Goal: Check status

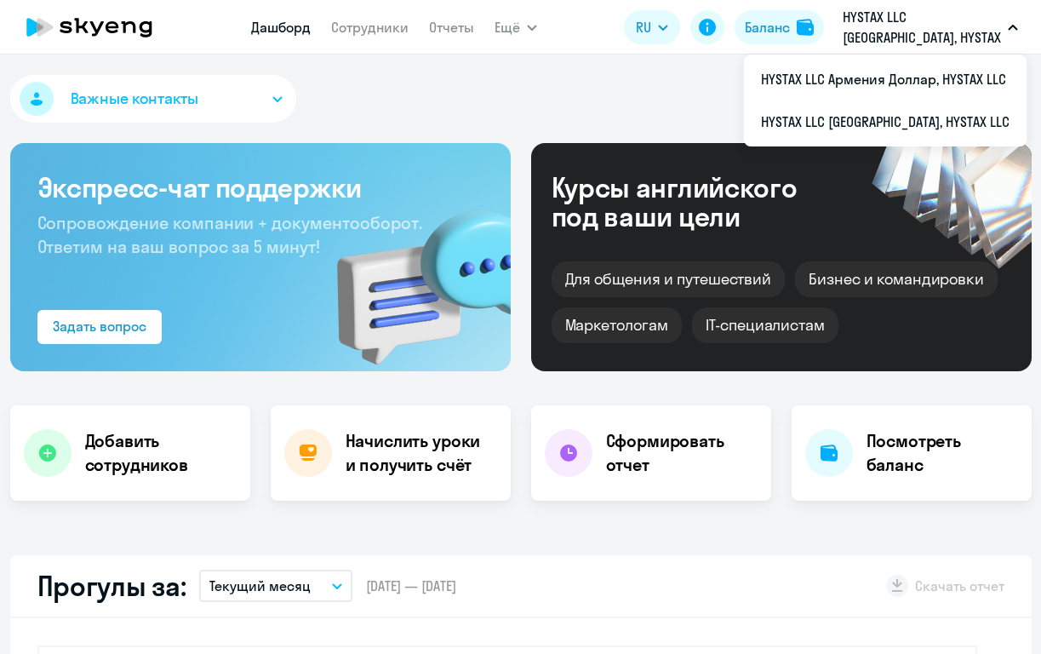
select select "30"
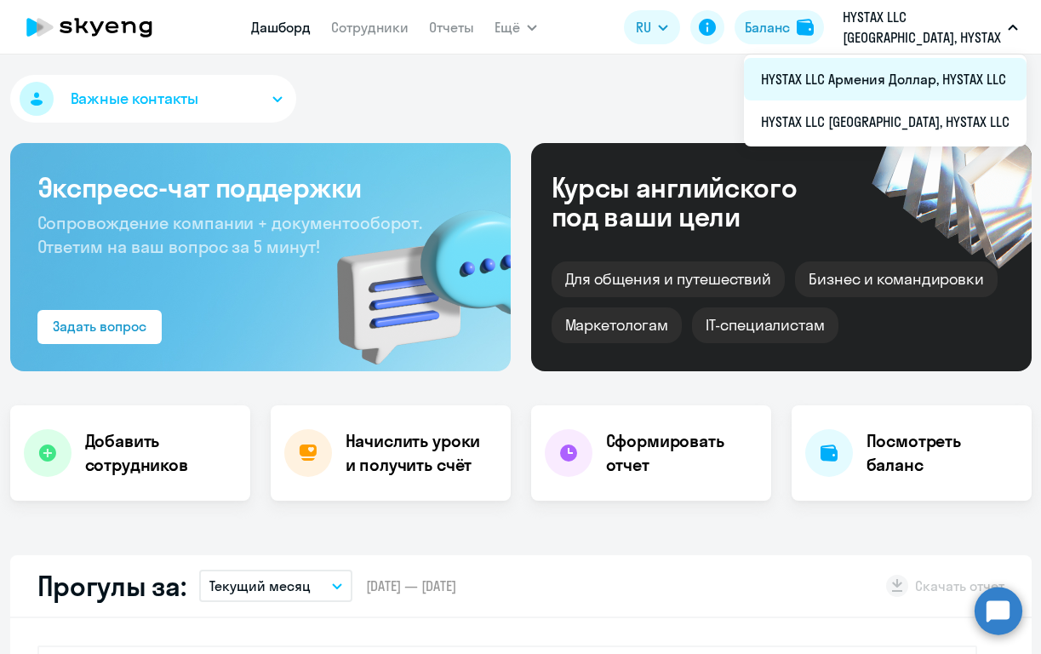
click at [839, 76] on li "HYSTAX LLC Армения Доллар, HYSTAX LLC" at bounding box center [885, 79] width 283 height 43
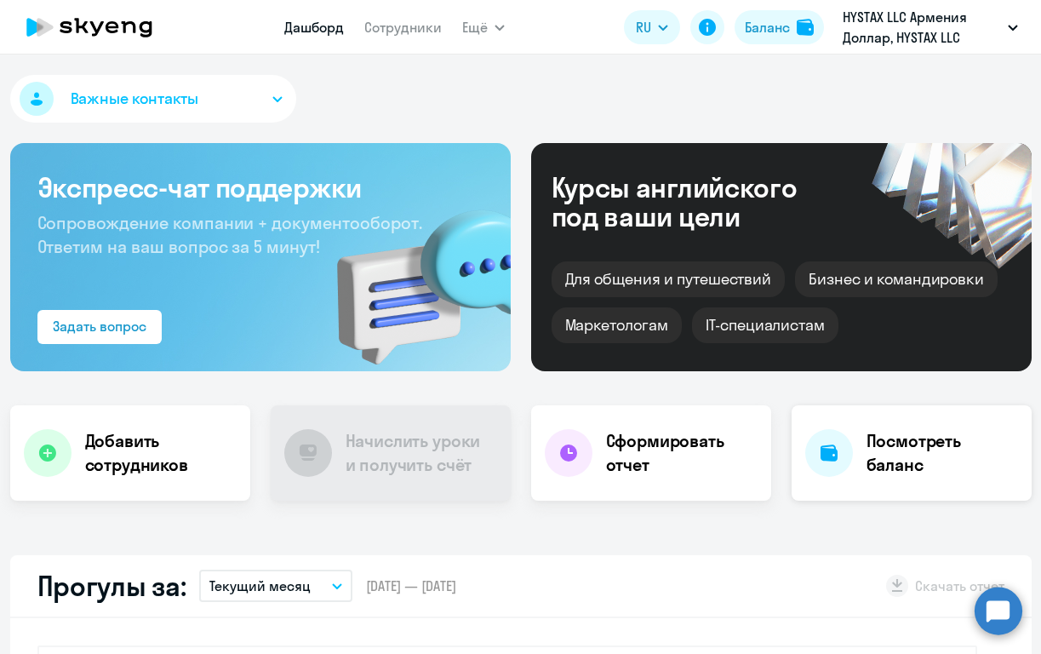
click at [904, 438] on h4 "Посмотреть баланс" at bounding box center [941, 453] width 151 height 48
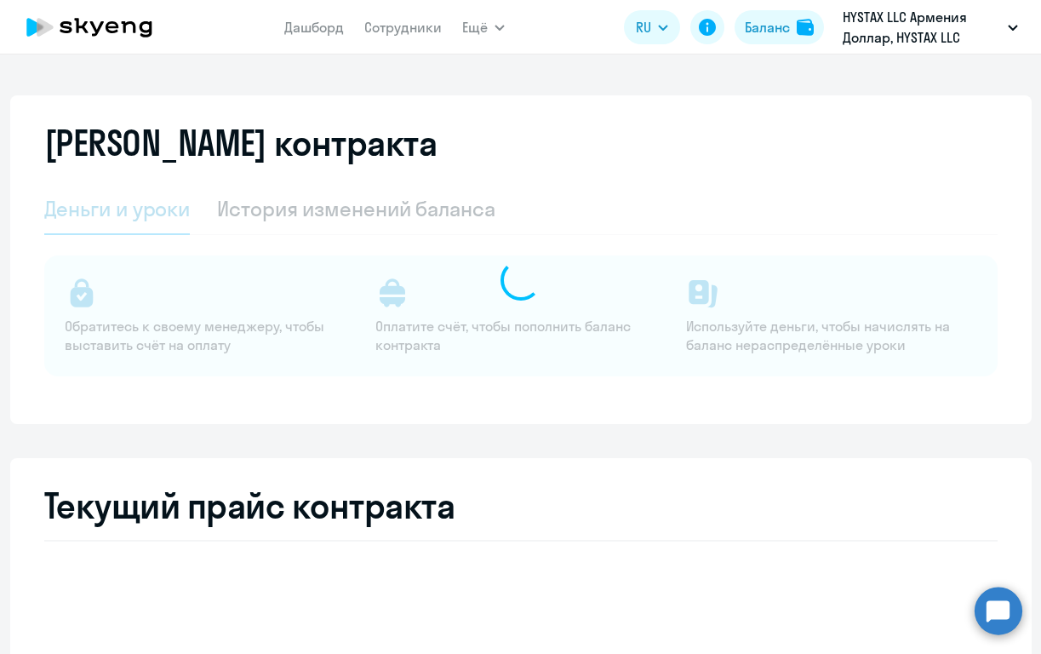
select select "english_adult_not_native_speaker"
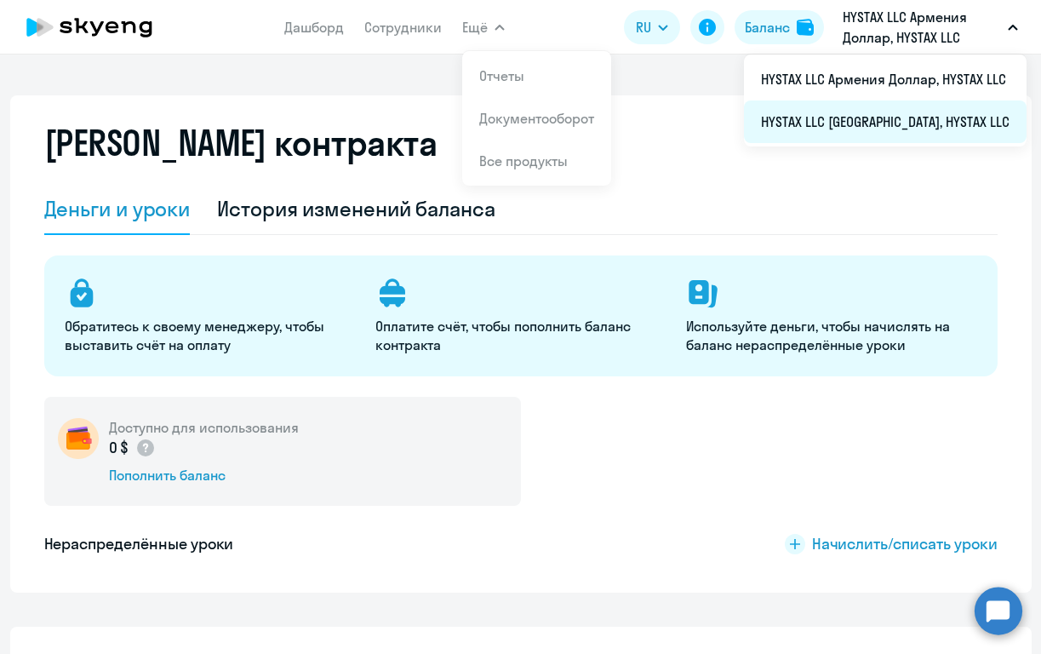
click at [928, 110] on li "HYSTAX LLC [GEOGRAPHIC_DATA], HYSTAX LLC" at bounding box center [885, 121] width 283 height 43
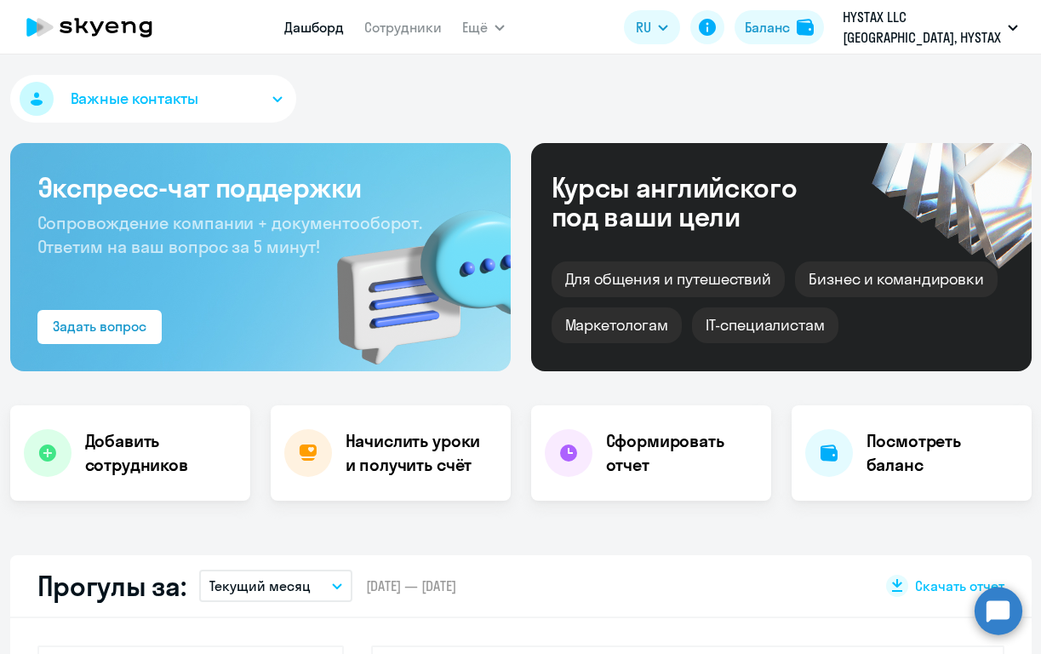
select select "30"
click at [923, 429] on h4 "Посмотреть баланс" at bounding box center [941, 453] width 151 height 48
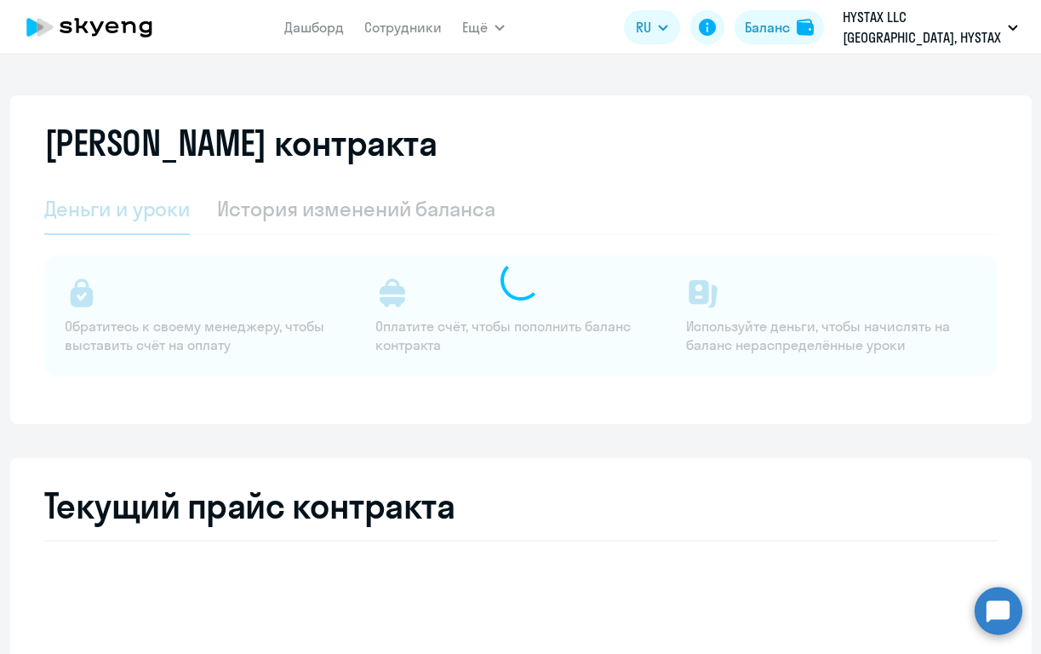
select select "english_adult_not_native_speaker"
